Goal: Task Accomplishment & Management: Manage account settings

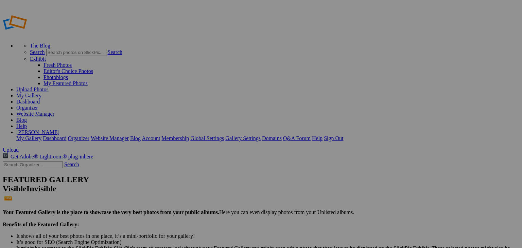
click at [199, 154] on span "Yes" at bounding box center [195, 157] width 8 height 6
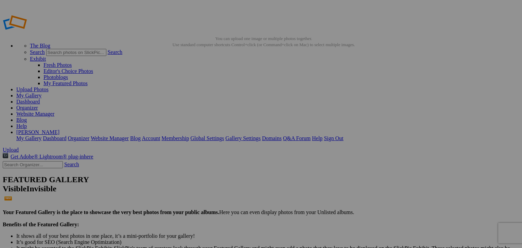
type input "Professional"
type input "Graduation"
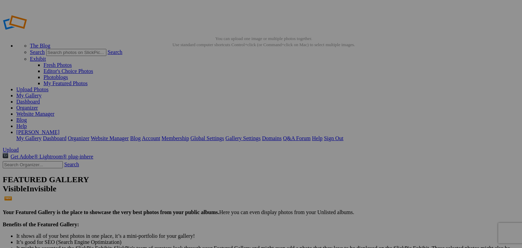
type input "Graduation"
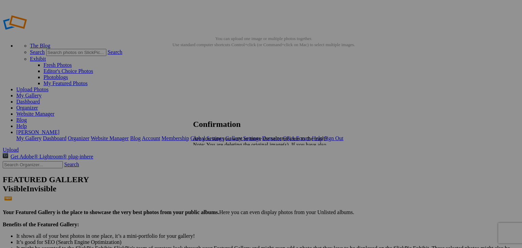
click at [216, 171] on span "Yes" at bounding box center [212, 169] width 8 height 6
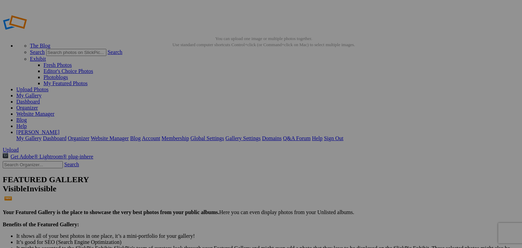
type input "Birthday"
type input "Graduation"
click at [41, 93] on link "My Gallery" at bounding box center [28, 96] width 25 height 6
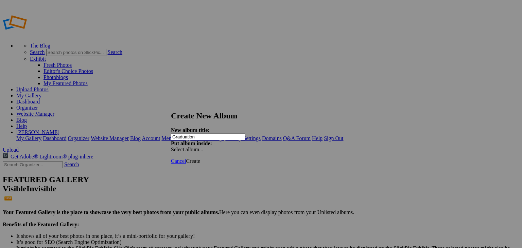
type input "Graduation"
click at [200, 158] on span "Create" at bounding box center [193, 161] width 14 height 6
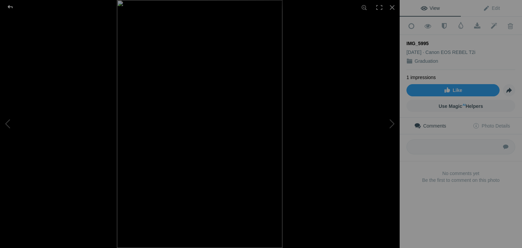
click at [10, 7] on div at bounding box center [10, 7] width 24 height 14
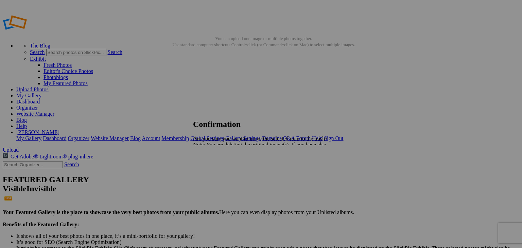
click at [216, 172] on link "Yes" at bounding box center [212, 169] width 8 height 6
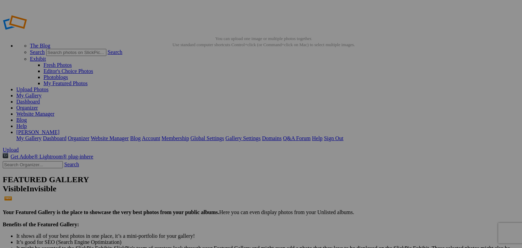
click at [41, 93] on link "My Gallery" at bounding box center [28, 96] width 25 height 6
drag, startPoint x: 186, startPoint y: 93, endPoint x: 176, endPoint y: 160, distance: 67.6
drag, startPoint x: 190, startPoint y: 92, endPoint x: 118, endPoint y: 161, distance: 99.5
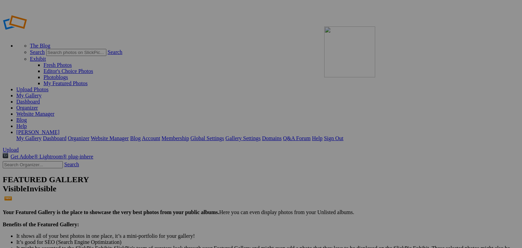
drag, startPoint x: 130, startPoint y: 171, endPoint x: 422, endPoint y: 75, distance: 307.5
click at [41, 93] on link "My Gallery" at bounding box center [28, 96] width 25 height 6
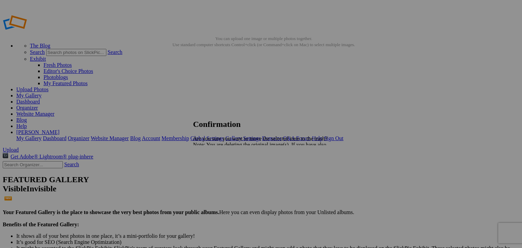
click at [216, 172] on span "Yes" at bounding box center [212, 169] width 8 height 6
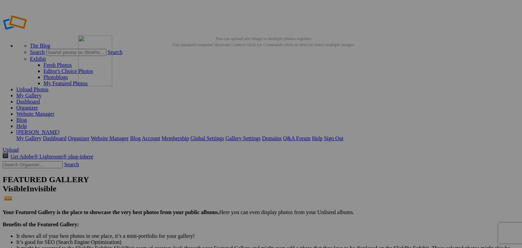
drag, startPoint x: 312, startPoint y: 104, endPoint x: 176, endPoint y: 84, distance: 137.4
click at [41, 93] on link "My Gallery" at bounding box center [28, 96] width 25 height 6
